Goal: Information Seeking & Learning: Learn about a topic

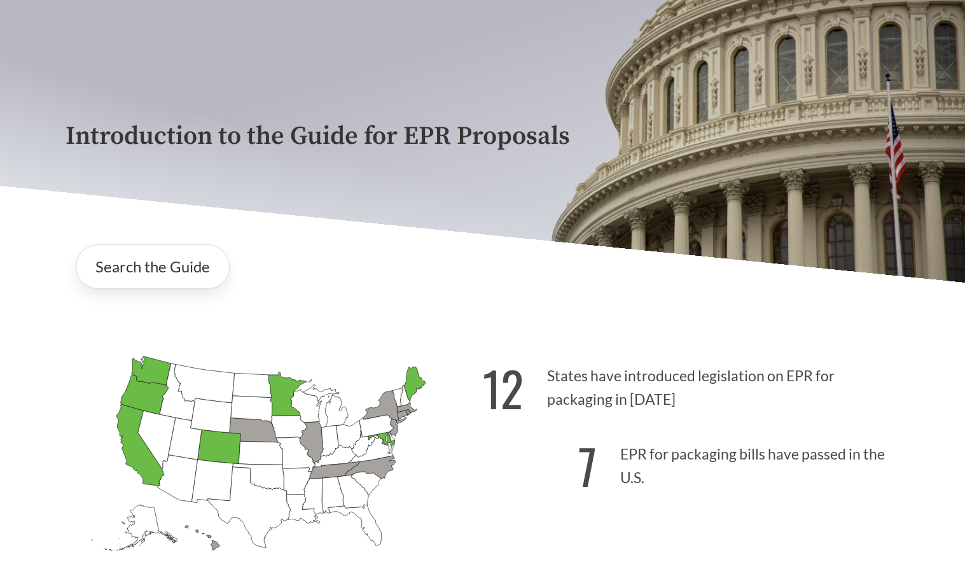
scroll to position [191, 0]
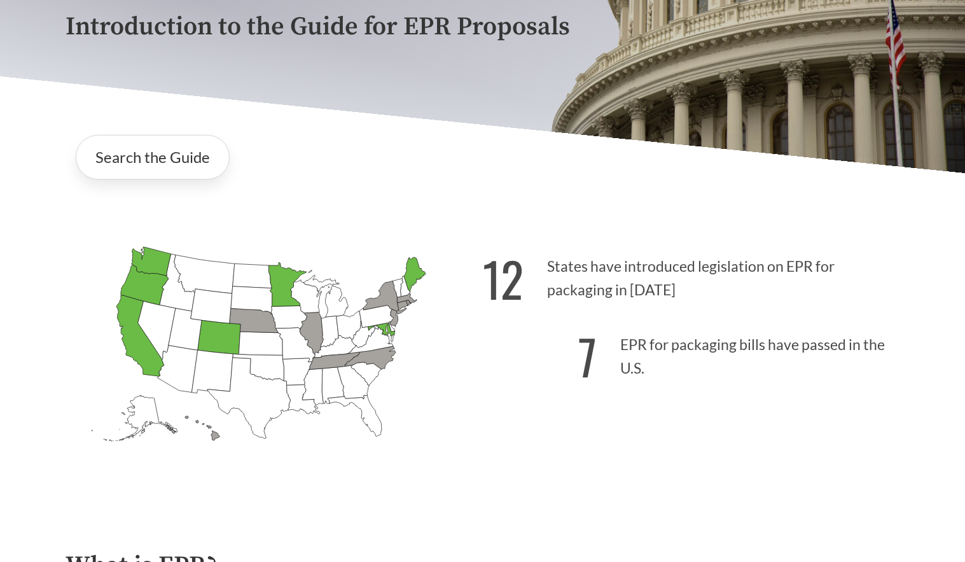
drag, startPoint x: 623, startPoint y: 336, endPoint x: 599, endPoint y: 352, distance: 28.0
click at [623, 340] on p "7 EPR for packaging bills have passed in the U.S." at bounding box center [691, 353] width 417 height 78
click at [162, 167] on link "Search the Guide" at bounding box center [153, 157] width 154 height 45
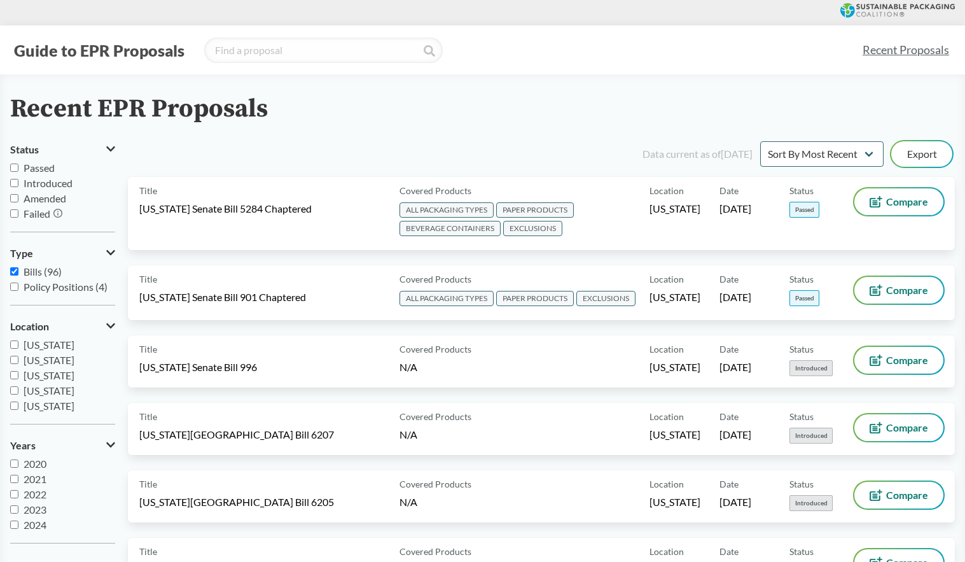
click at [13, 169] on input "Passed" at bounding box center [14, 167] width 8 height 8
checkbox input "true"
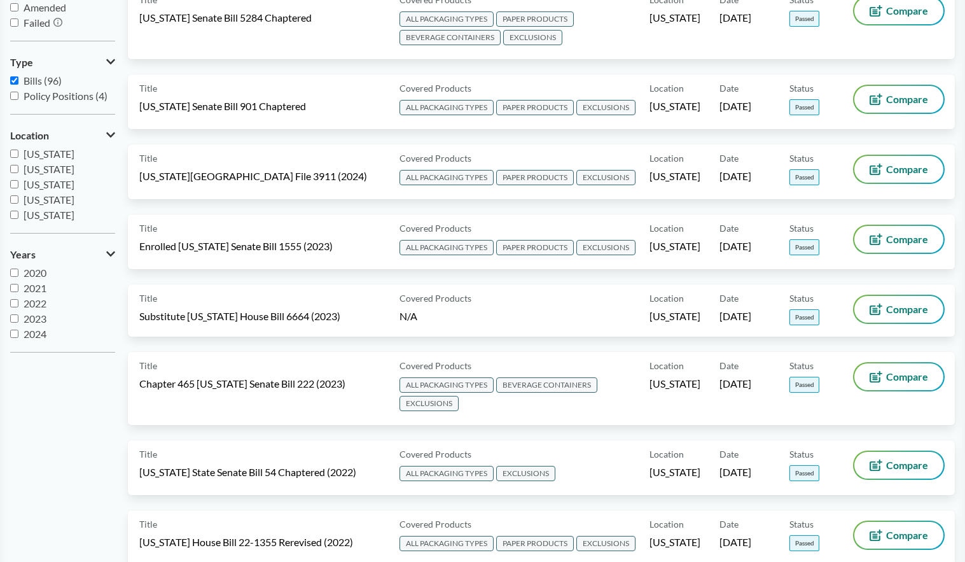
scroll to position [127, 0]
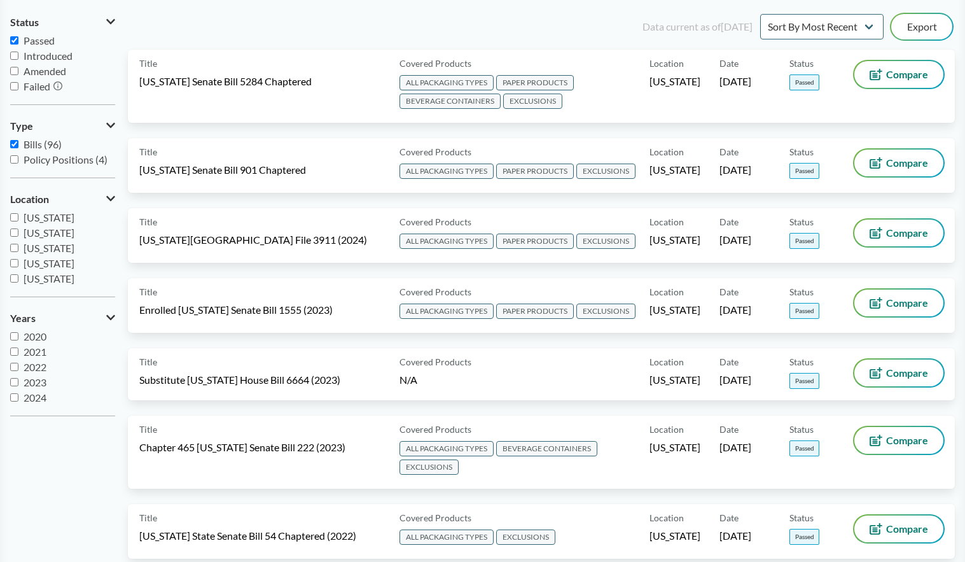
click at [13, 54] on input "Introduced" at bounding box center [14, 56] width 8 height 8
checkbox input "true"
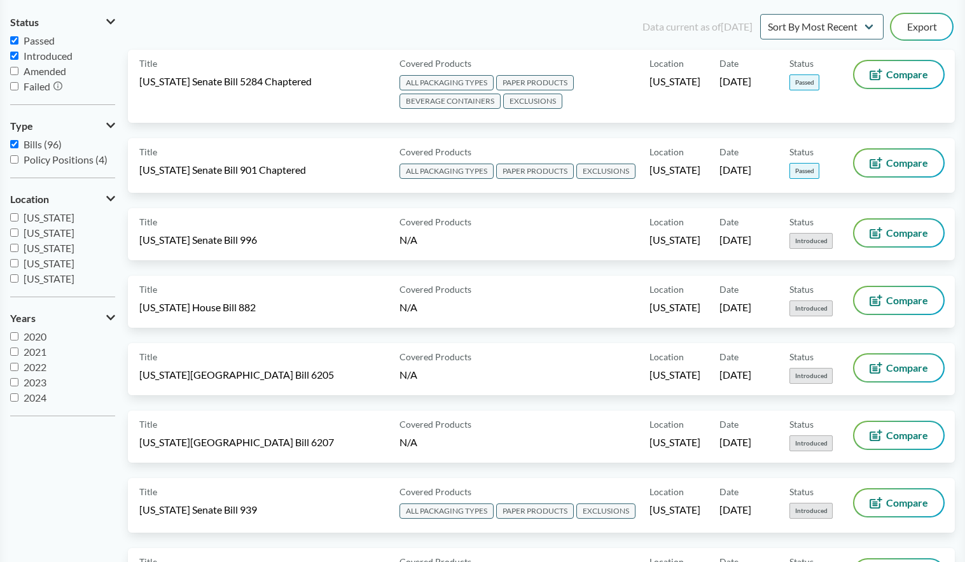
click at [13, 43] on input "Passed" at bounding box center [14, 40] width 8 height 8
checkbox input "false"
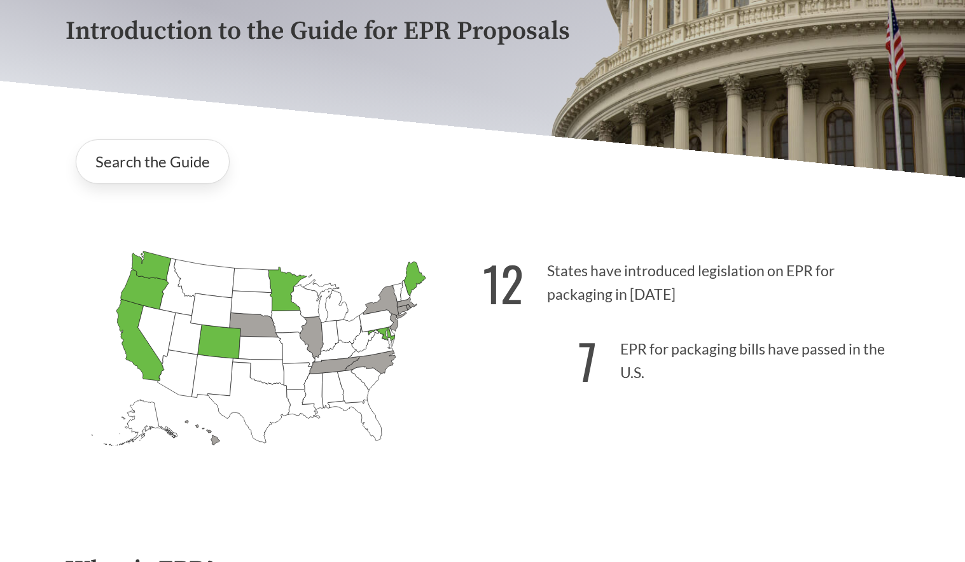
scroll to position [318, 0]
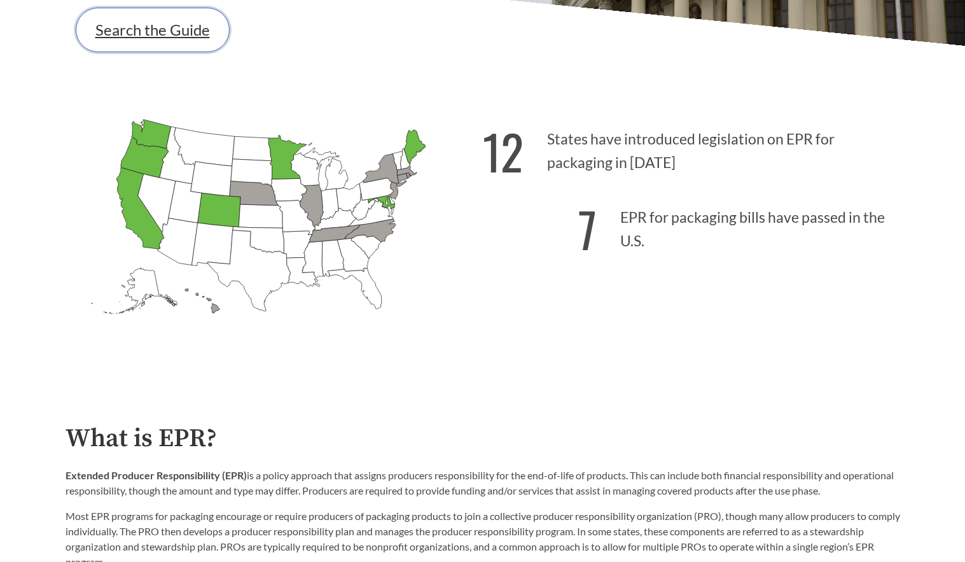
click at [202, 29] on link "Search the Guide" at bounding box center [153, 30] width 154 height 45
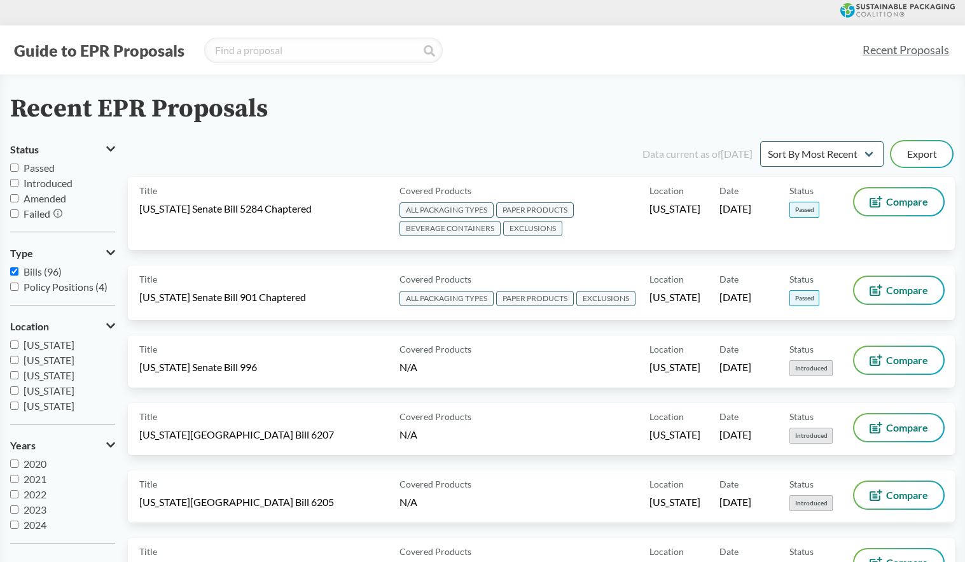
click at [13, 183] on input "Introduced" at bounding box center [14, 183] width 8 height 8
checkbox input "true"
